Goal: Use online tool/utility: Utilize a website feature to perform a specific function

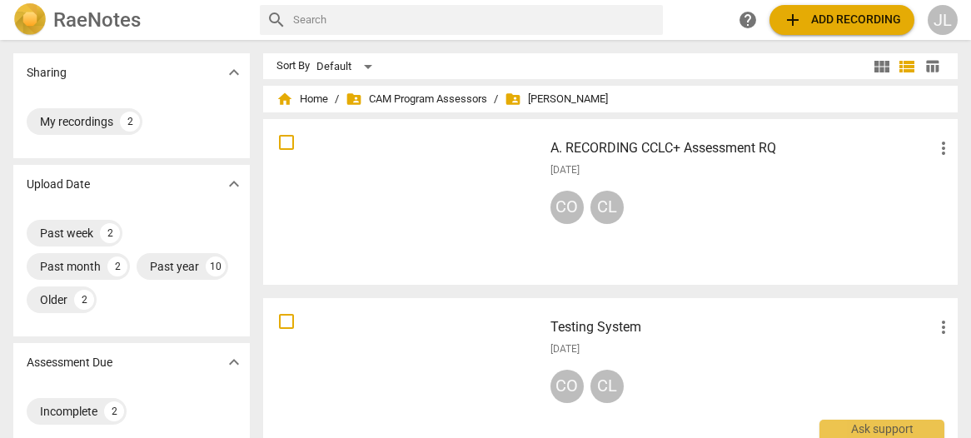
drag, startPoint x: 0, startPoint y: 0, endPoint x: 430, endPoint y: 371, distance: 567.9
click at [430, 371] on div at bounding box center [403, 381] width 268 height 154
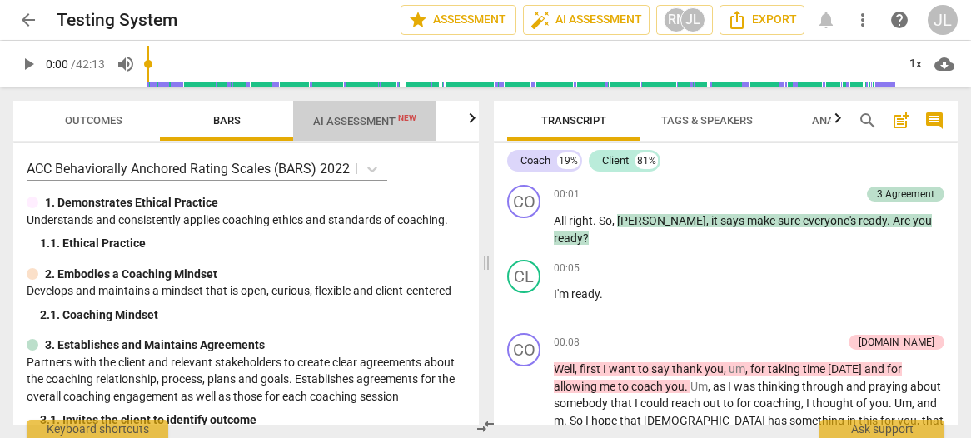
click at [378, 126] on span "AI Assessment New" at bounding box center [364, 121] width 103 height 12
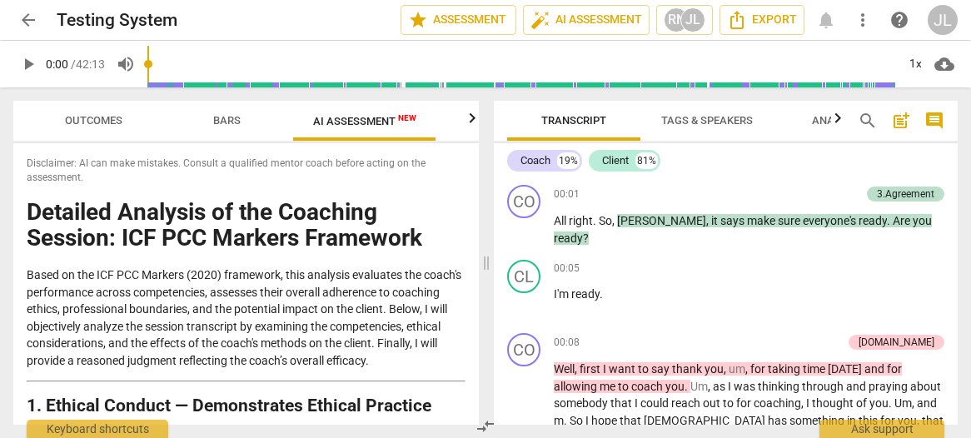
click at [461, 146] on div "Disclaimer: AI can make mistakes. Consult a qualified mentor coach before actin…" at bounding box center [245, 283] width 465 height 281
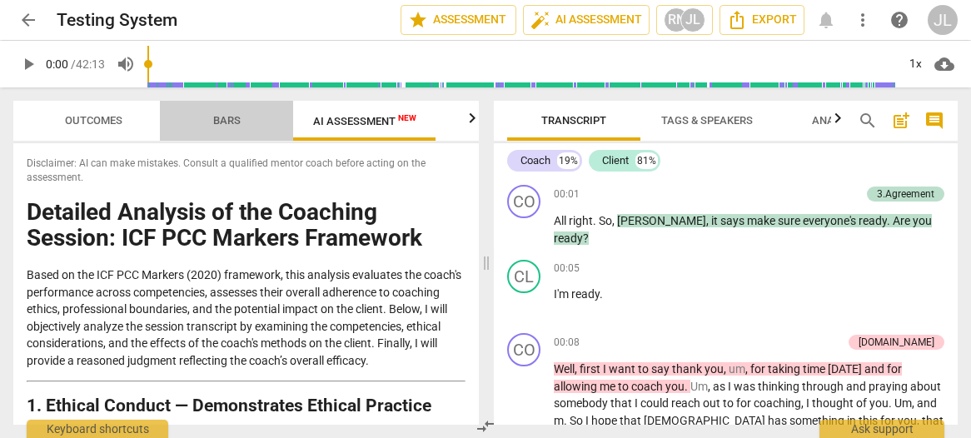
click at [230, 125] on span "Bars" at bounding box center [226, 120] width 27 height 12
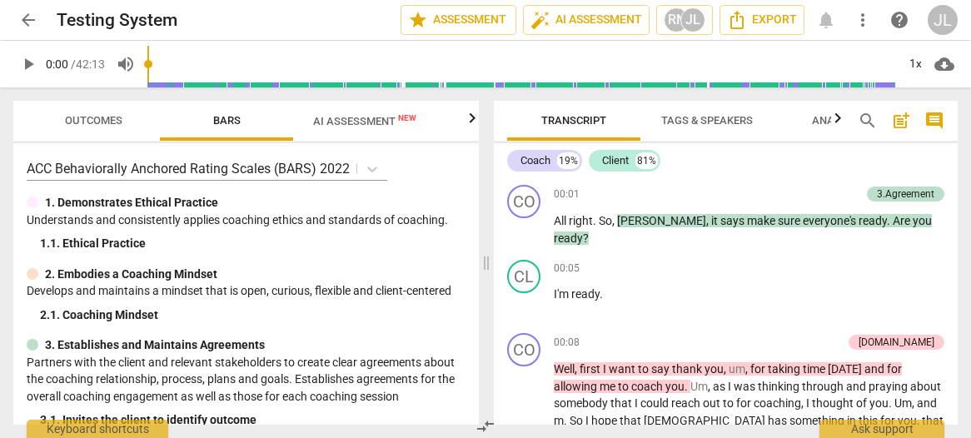
click at [942, 22] on div "JL" at bounding box center [943, 20] width 30 height 30
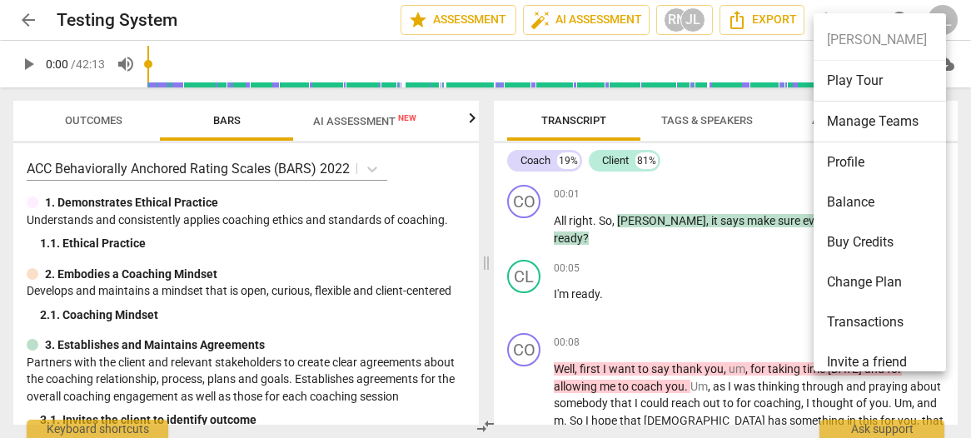
click at [863, 158] on li "Profile" at bounding box center [883, 162] width 138 height 40
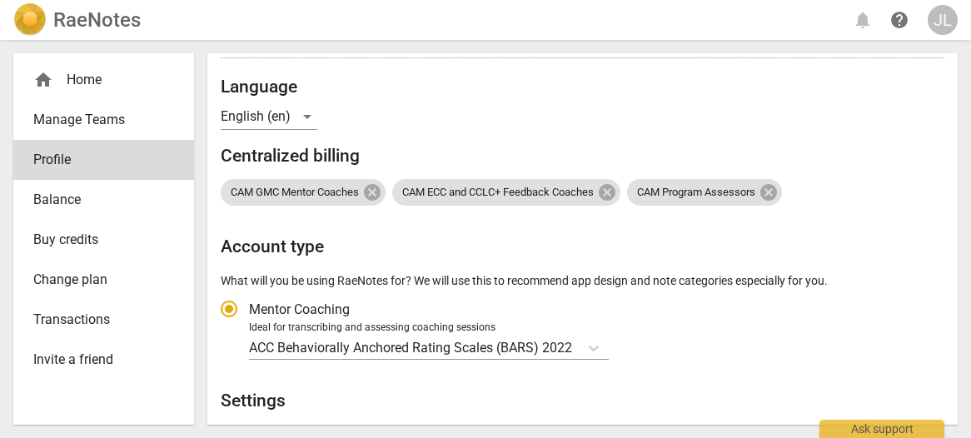
scroll to position [220, 0]
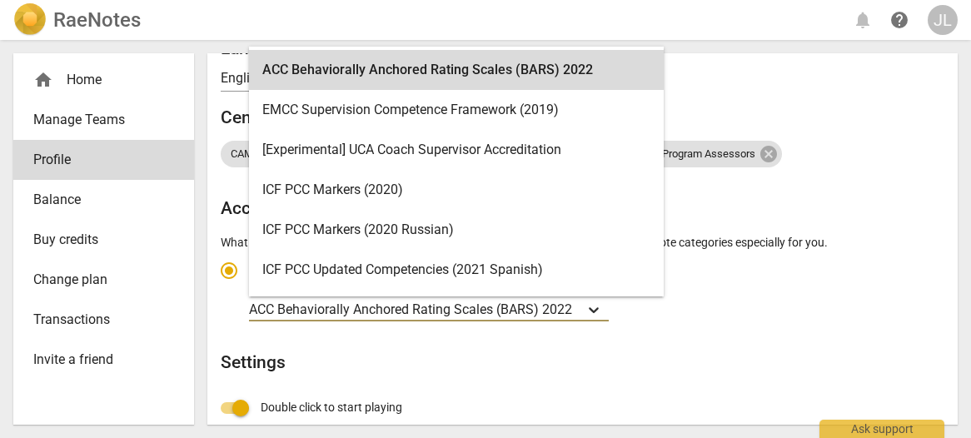
click at [590, 312] on icon "Account type" at bounding box center [593, 309] width 17 height 17
click at [0, 0] on input "Ideal for transcribing and assessing coaching sessions 19 results available. Us…" at bounding box center [0, 0] width 0 height 0
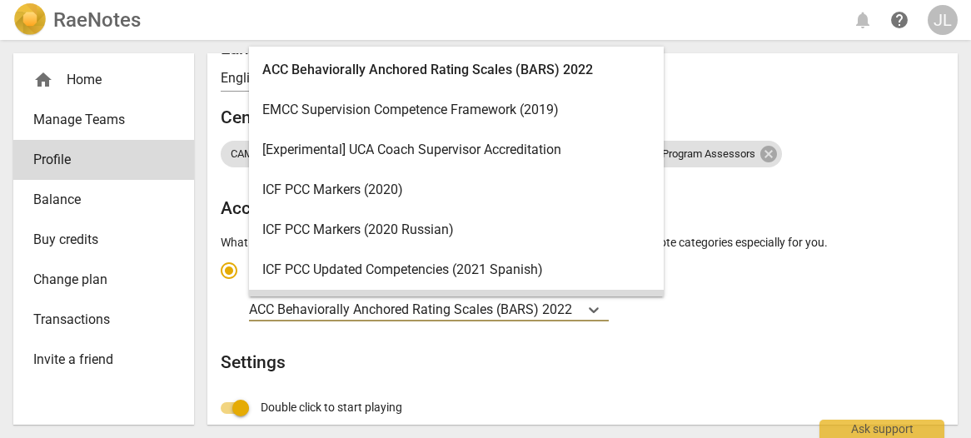
scroll to position [47, 0]
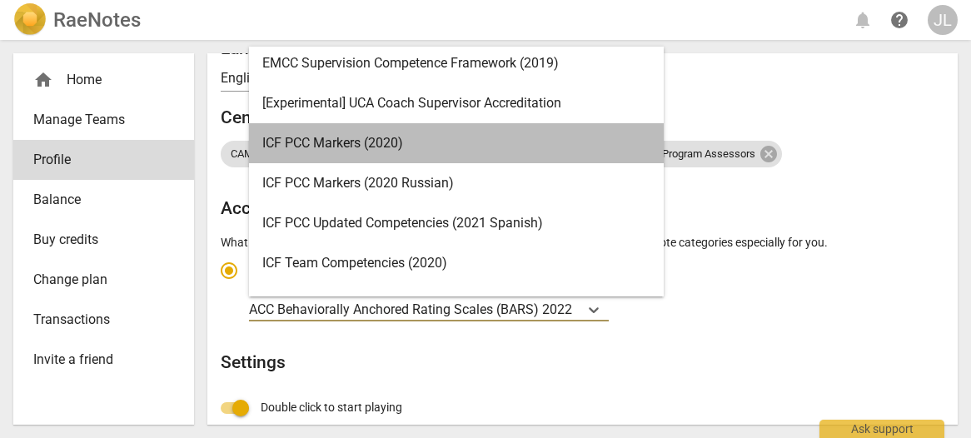
click at [404, 140] on div "ICF PCC Markers (2020)" at bounding box center [456, 143] width 415 height 40
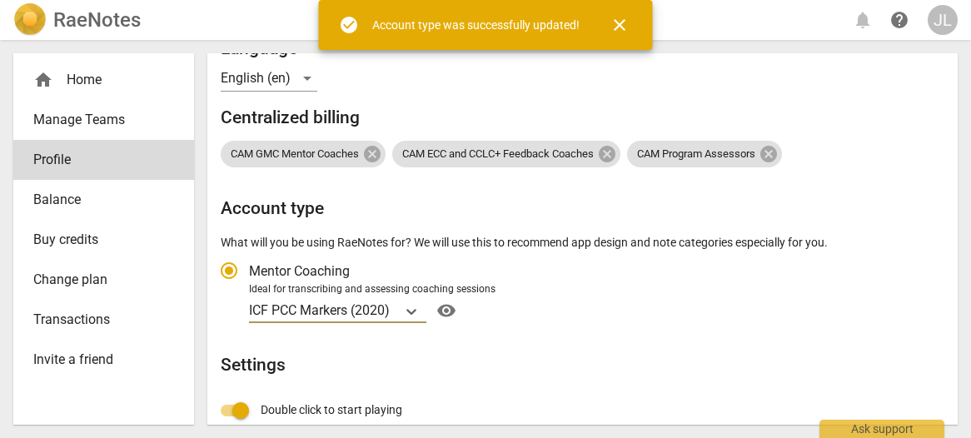
radio input "false"
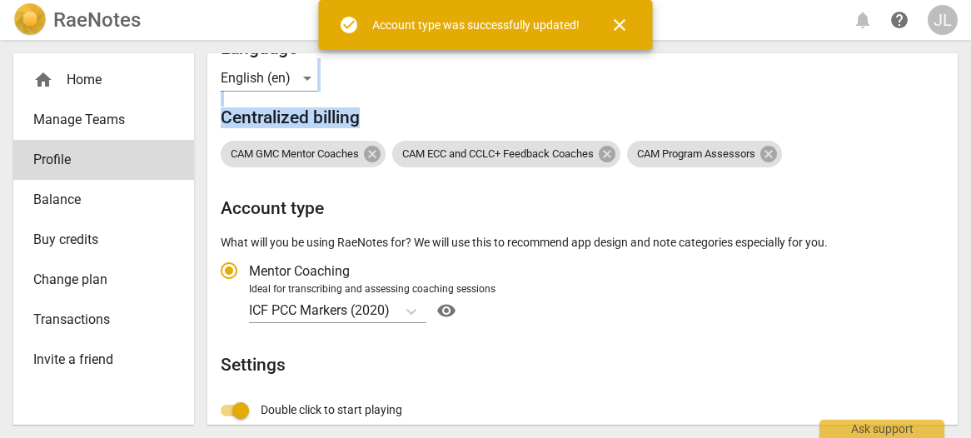
drag, startPoint x: 951, startPoint y: 174, endPoint x: 952, endPoint y: 80, distance: 94.1
click at [952, 80] on div "Profile E-mail [EMAIL_ADDRESS][DOMAIN_NAME] edit First name [PERSON_NAME] Last …" at bounding box center [582, 238] width 750 height 371
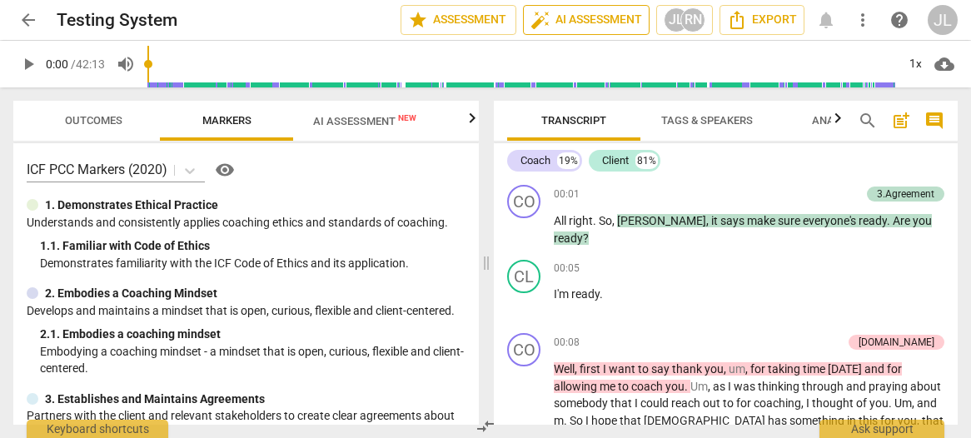
click at [575, 16] on span "auto_fix_high AI Assessment" at bounding box center [586, 20] width 112 height 20
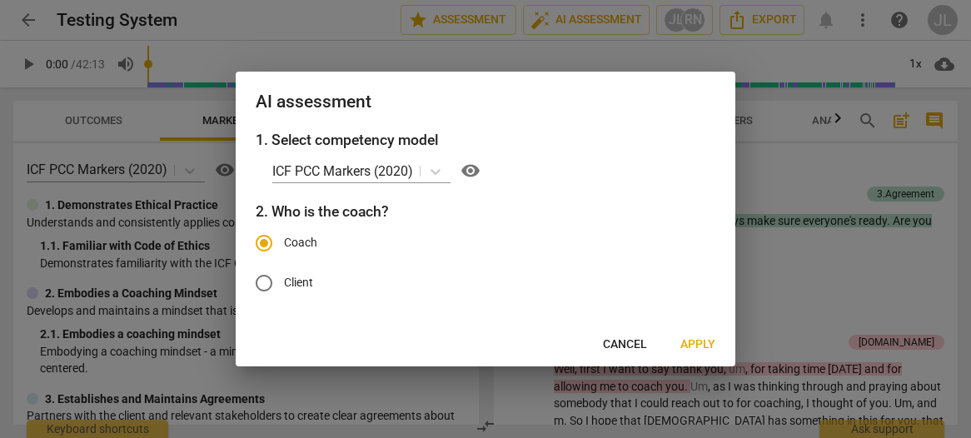
click at [694, 336] on span "Apply" at bounding box center [697, 344] width 35 height 17
